Goal: Book appointment/travel/reservation

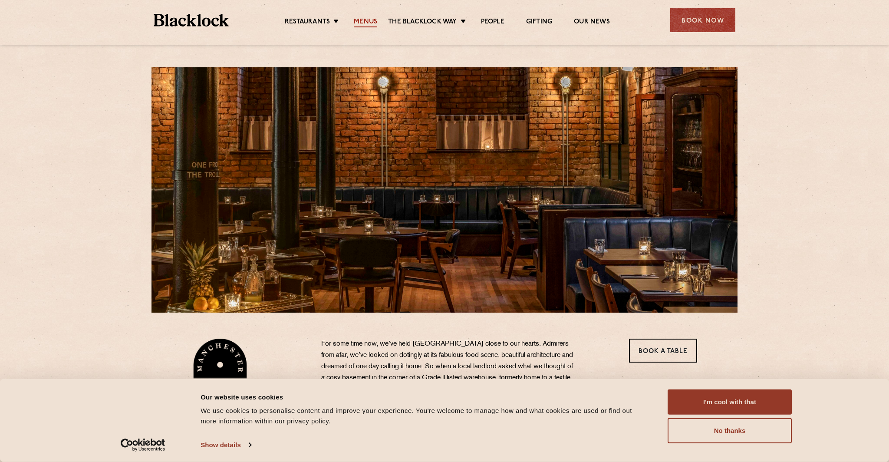
click at [361, 22] on link "Menus" at bounding box center [365, 23] width 23 height 10
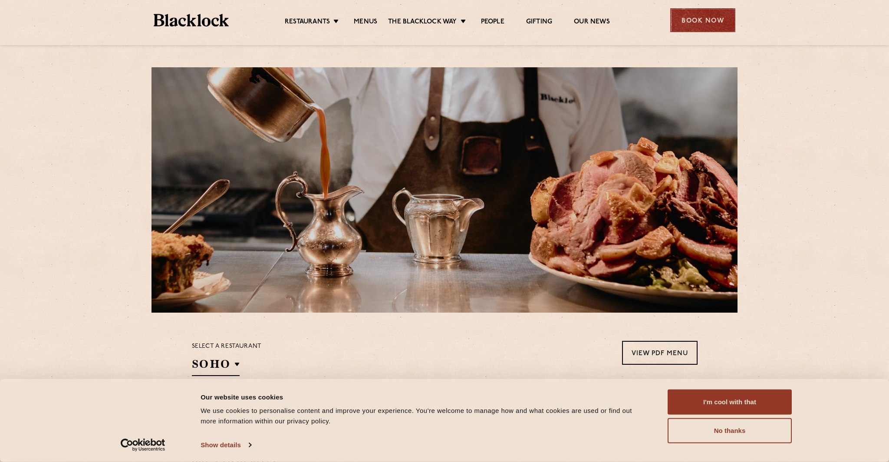
click at [707, 10] on div "Book Now" at bounding box center [702, 20] width 65 height 24
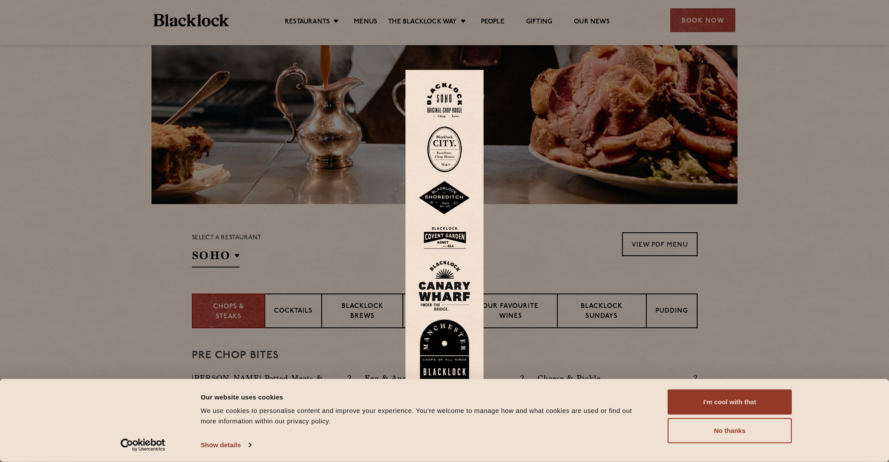
scroll to position [109, 0]
click at [456, 351] on img at bounding box center [445, 350] width 52 height 60
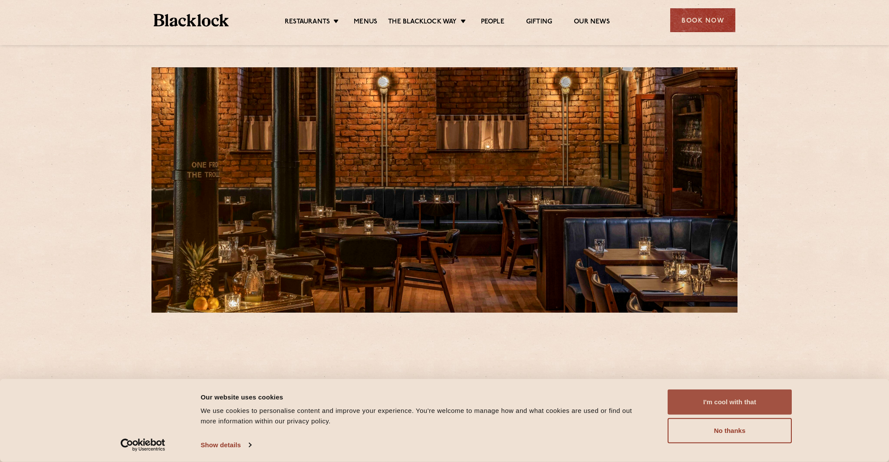
click at [707, 409] on button "I'm cool with that" at bounding box center [730, 402] width 124 height 25
